Goal: Check status: Check status

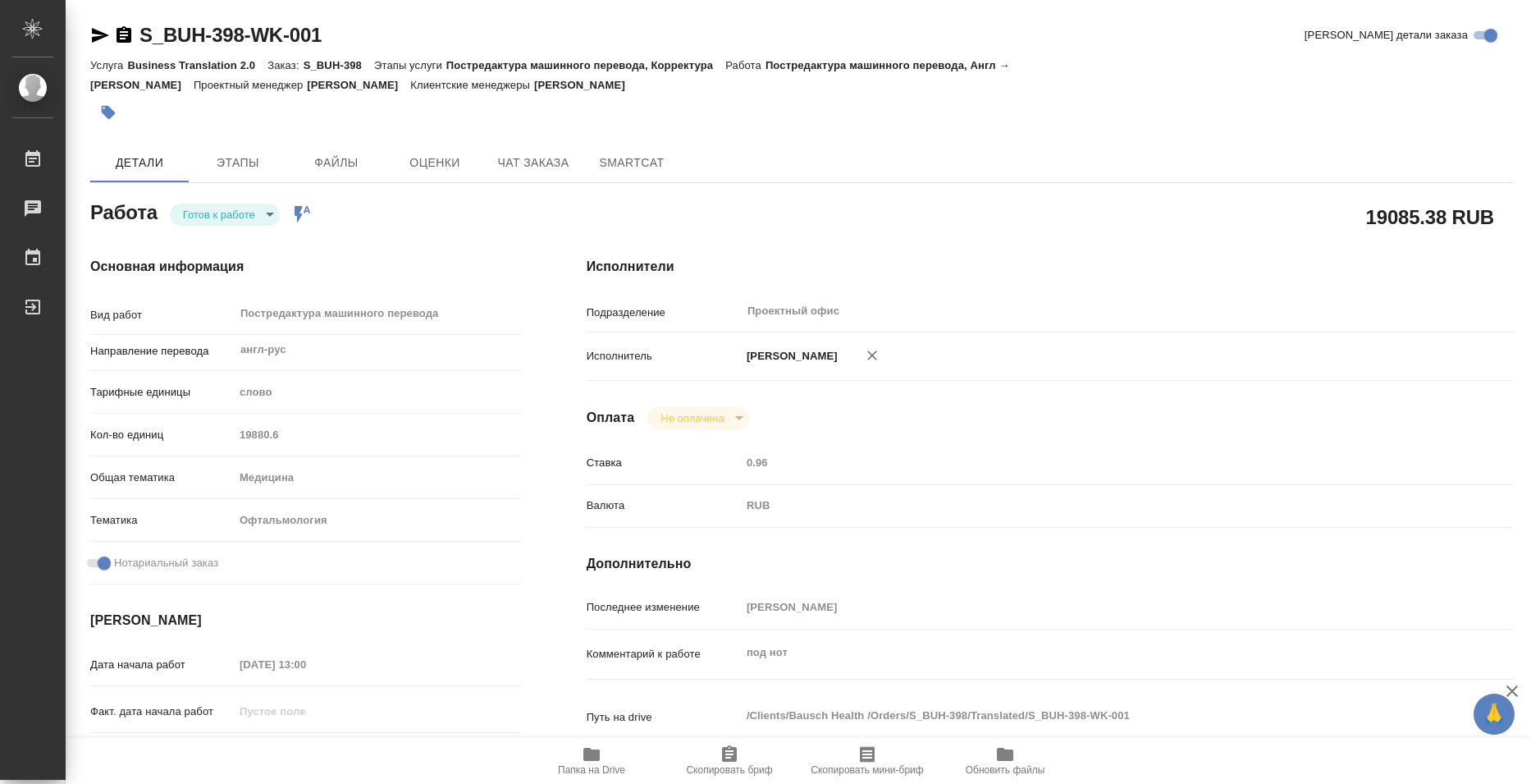
click at [214, 214] on body "🙏 .cls-1 fill:#fff; AWATERA Bazyuk [PERSON_NAME] Чаты График Выйти S_BUH-398-WK…" at bounding box center [765, 392] width 1531 height 784
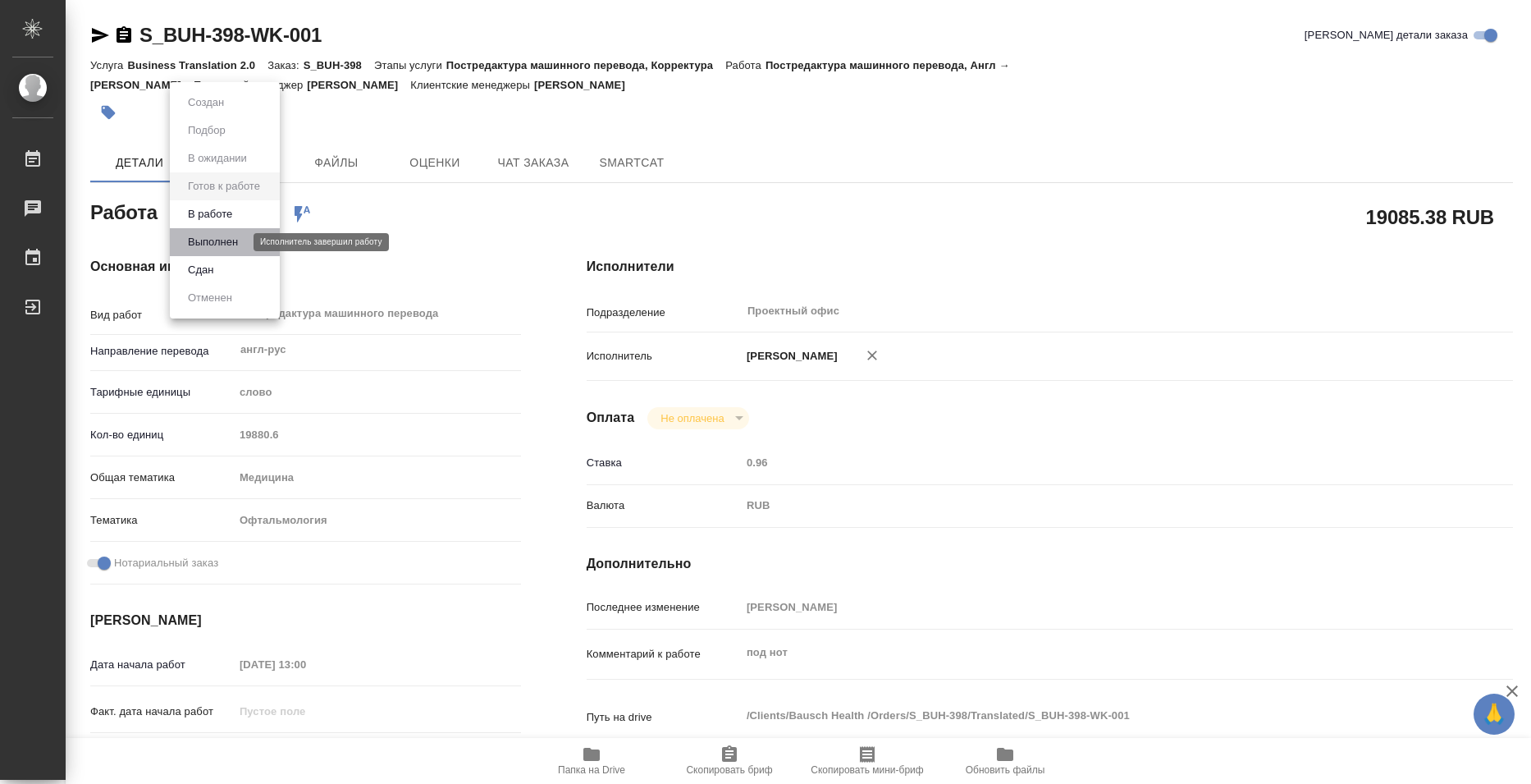
click at [213, 234] on button "Выполнен" at bounding box center [212, 241] width 60 height 18
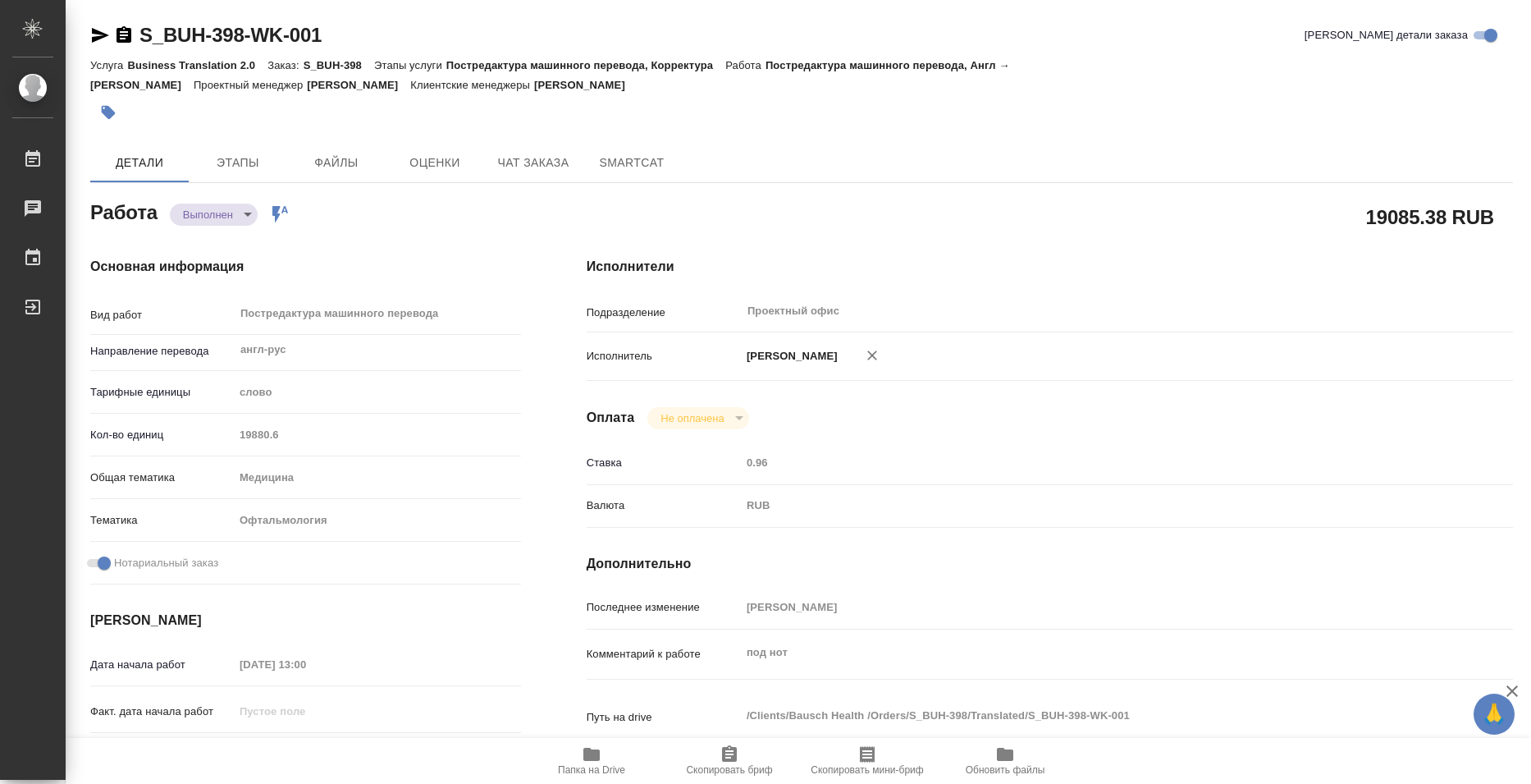
type textarea "x"
